Goal: Find specific page/section: Find specific page/section

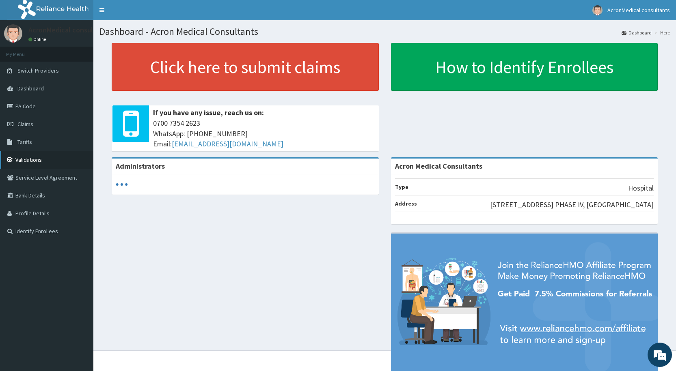
click at [30, 162] on link "Validations" at bounding box center [46, 160] width 93 height 18
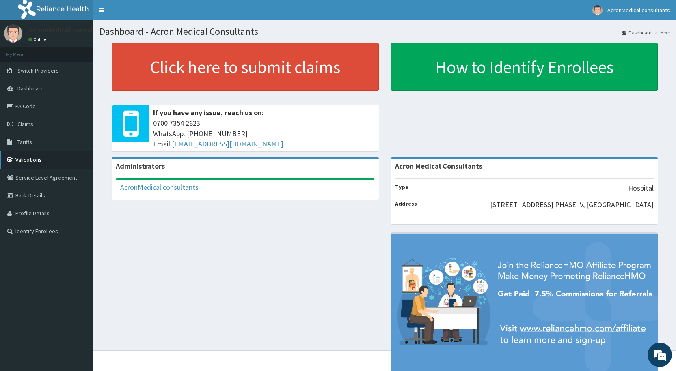
click at [36, 161] on link "Validations" at bounding box center [46, 160] width 93 height 18
